Goal: Task Accomplishment & Management: Manage account settings

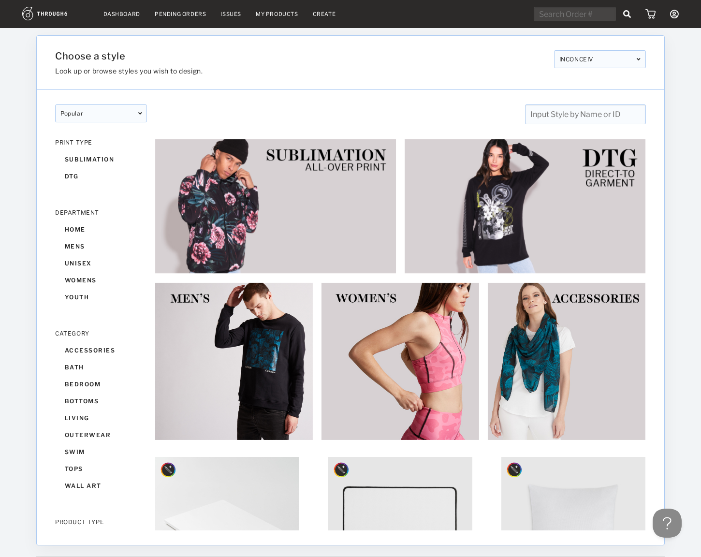
click at [170, 15] on div "Pending Orders" at bounding box center [180, 14] width 51 height 7
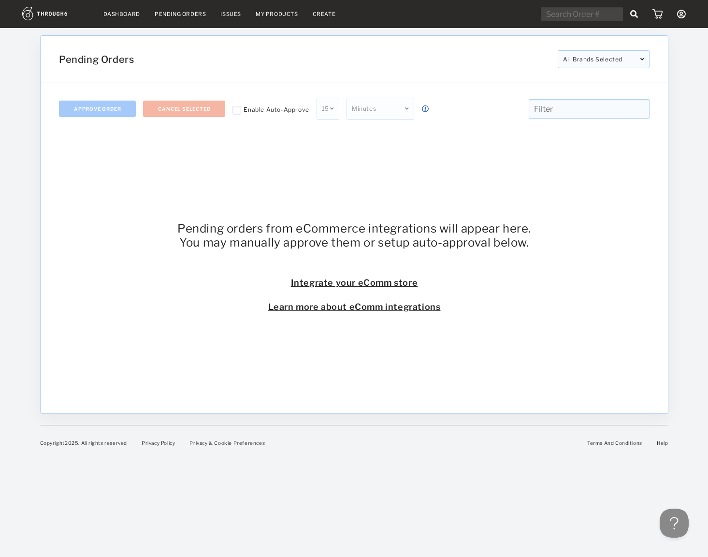
click at [130, 11] on link "Dashboard" at bounding box center [121, 14] width 37 height 7
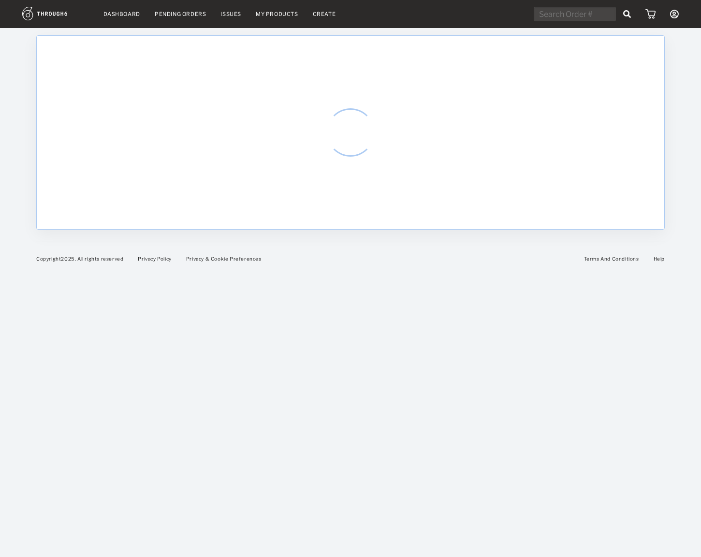
select select "8"
select select "2025"
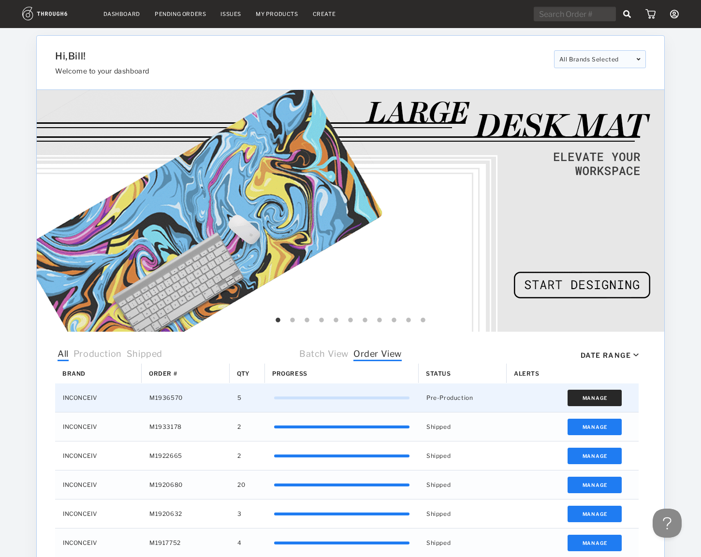
click at [586, 393] on button "Manage" at bounding box center [594, 398] width 55 height 16
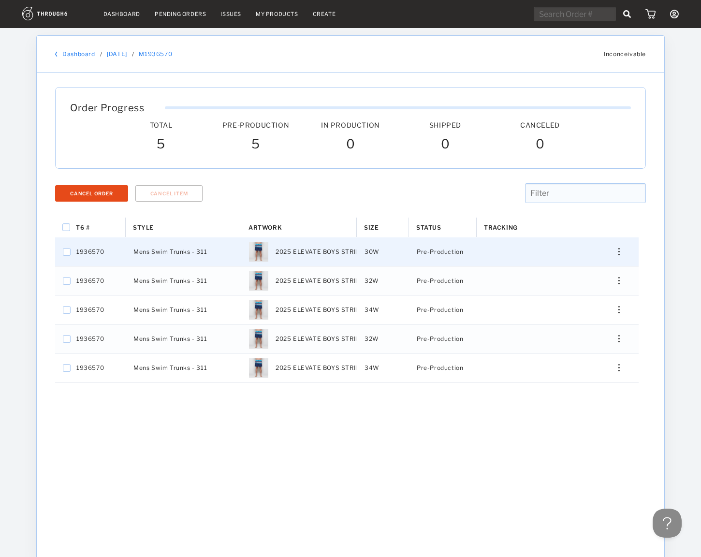
click at [331, 254] on span "2025 ELEVATE BOYS STRIPE TRUNK" at bounding box center [332, 252] width 112 height 13
checkbox input "false"
click at [620, 251] on div "Press SPACE to deselect this row." at bounding box center [615, 251] width 23 height 7
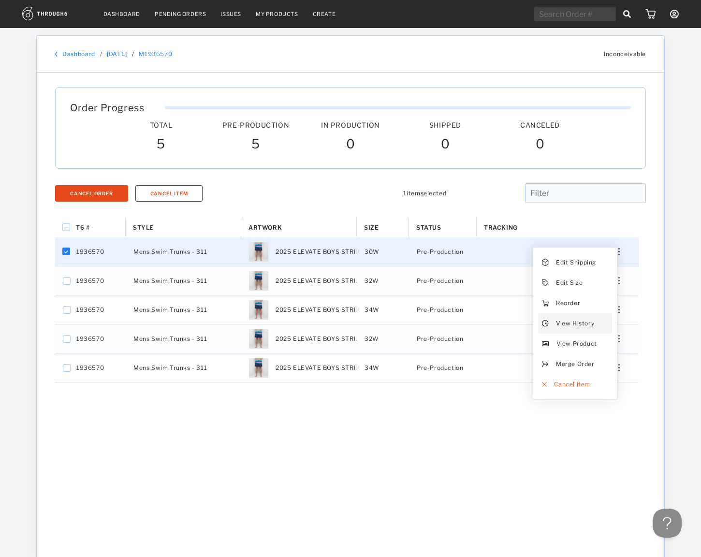
click at [578, 320] on span "View History" at bounding box center [575, 323] width 38 height 13
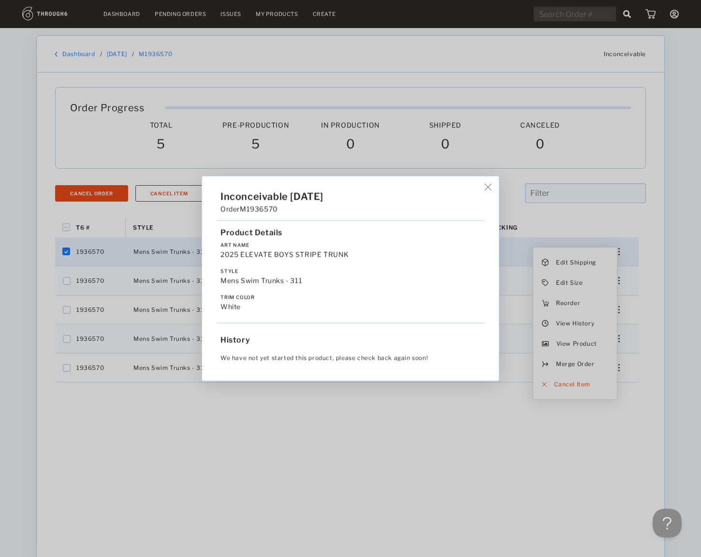
click at [491, 188] on img at bounding box center [487, 187] width 7 height 7
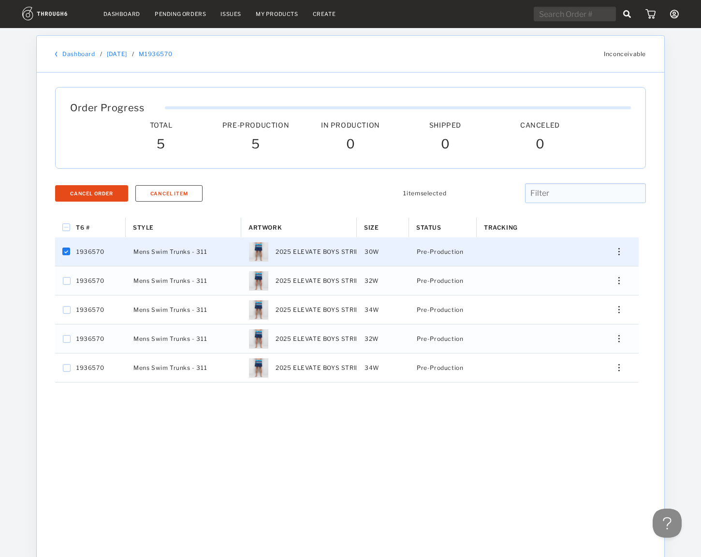
click at [491, 518] on div "T6 # Style Artwork" at bounding box center [350, 381] width 591 height 326
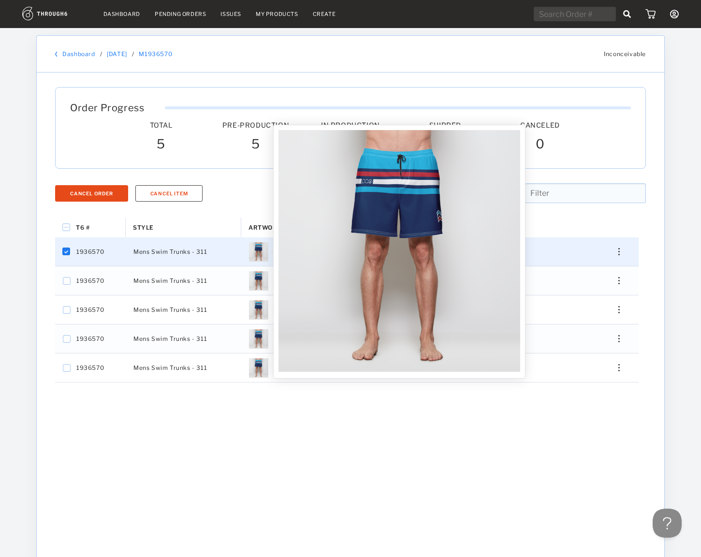
click at [257, 250] on img "Press SPACE to deselect this row." at bounding box center [258, 251] width 19 height 19
checkbox input "false"
